Goal: Information Seeking & Learning: Understand process/instructions

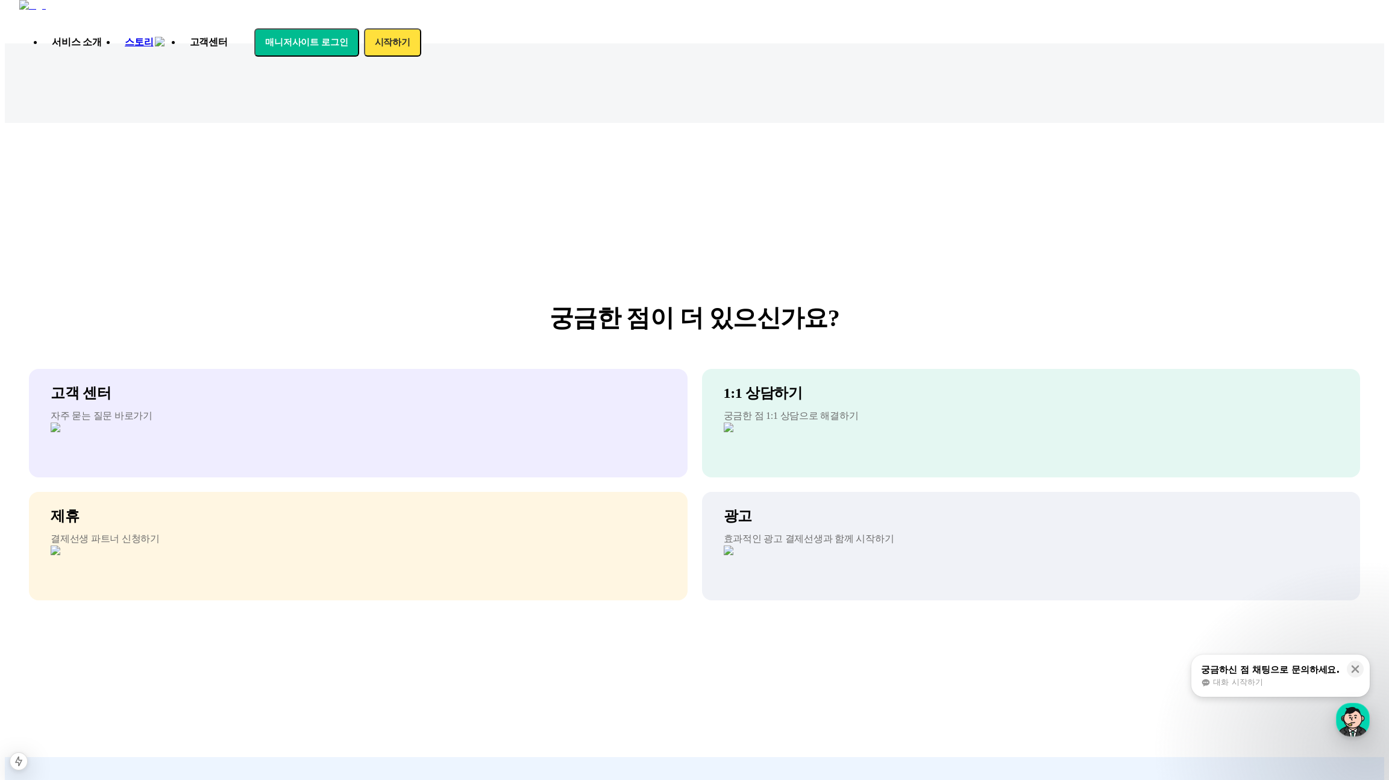
scroll to position [10562, 0]
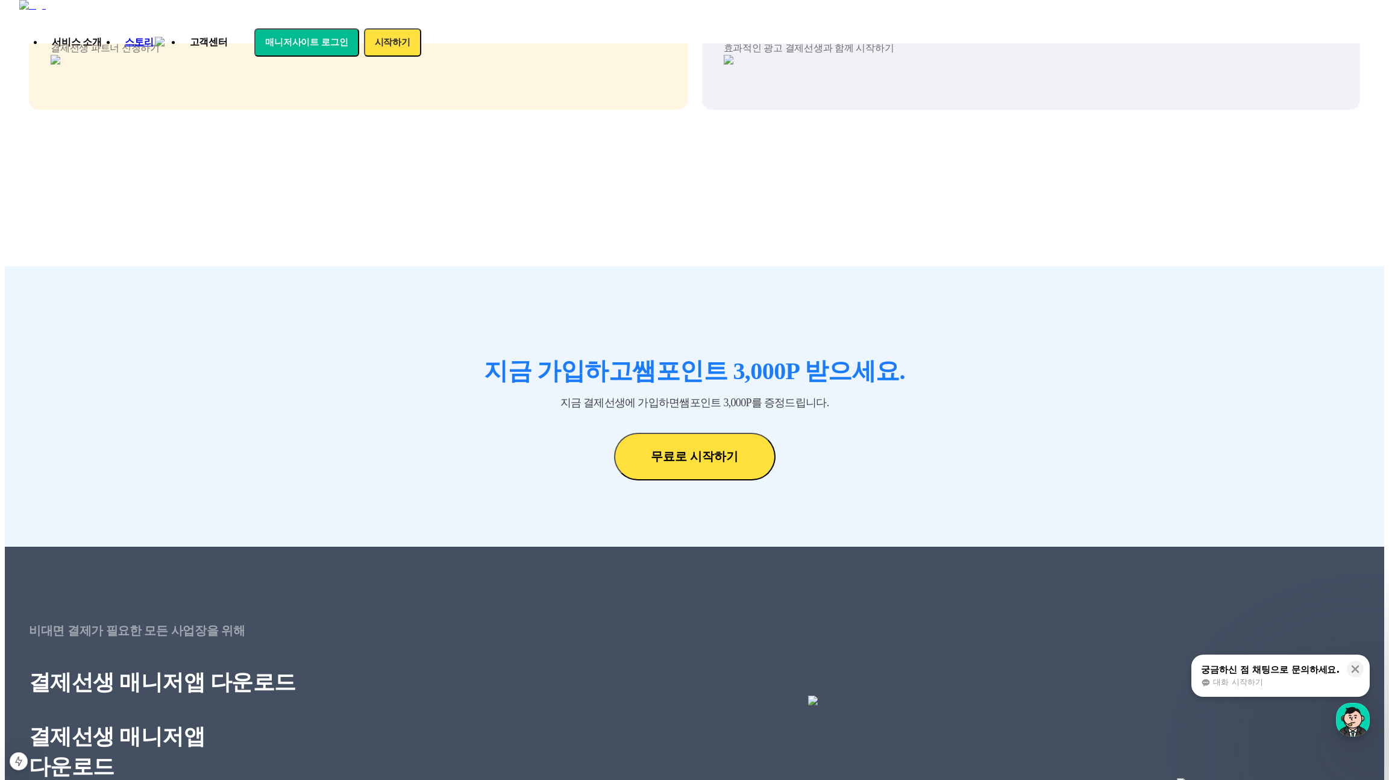
click at [481, 357] on h3 "지금 가입하고 쌤포인트 3,000P 받으세요." at bounding box center [694, 371] width 1331 height 29
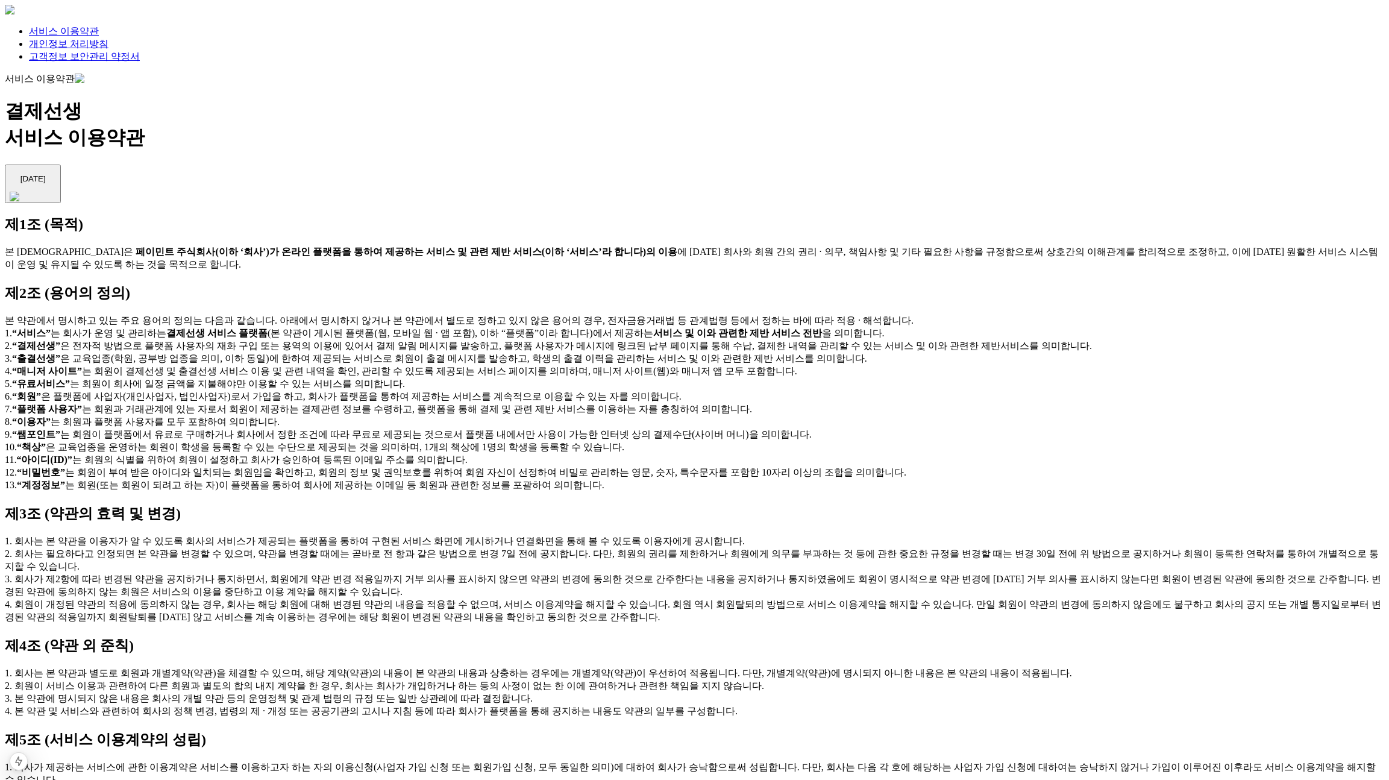
scroll to position [3735, 0]
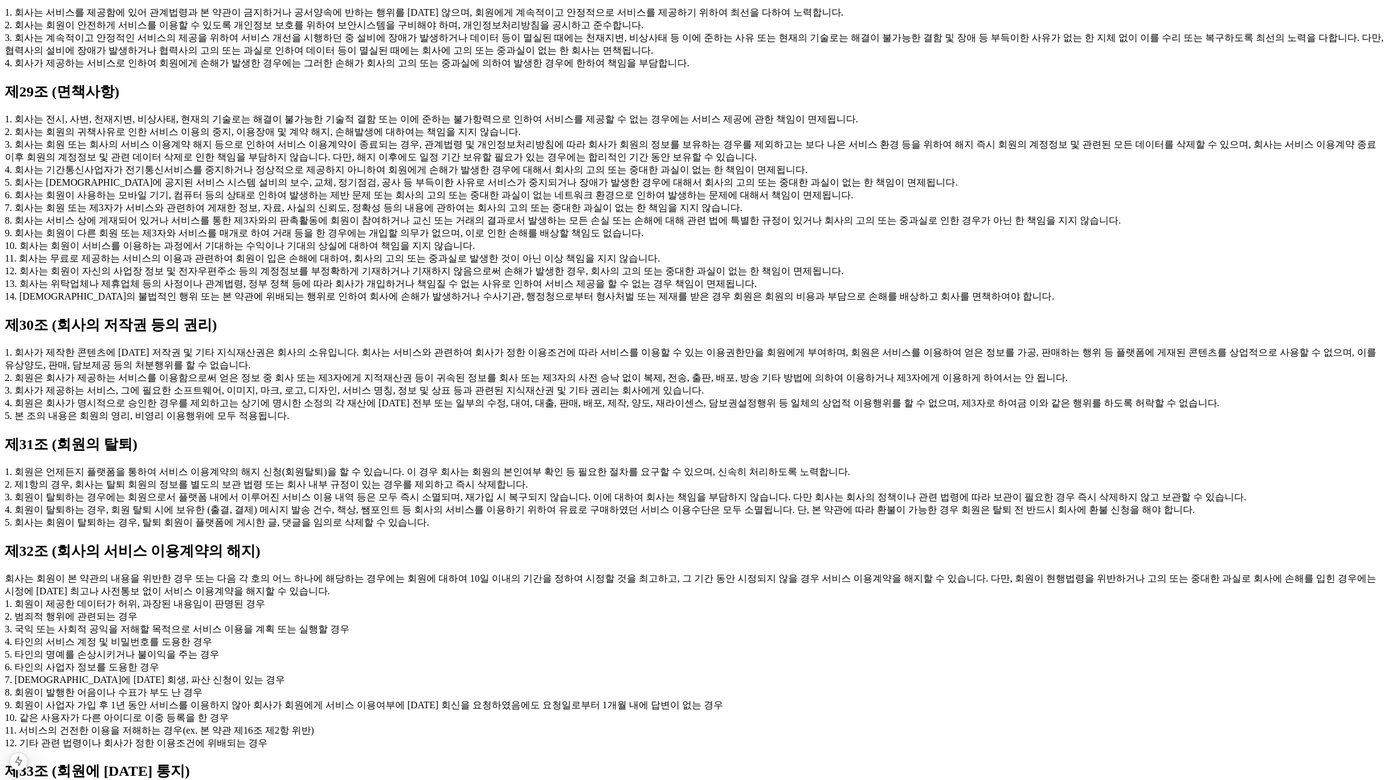
scroll to position [3764, 0]
